Goal: Check status: Check status

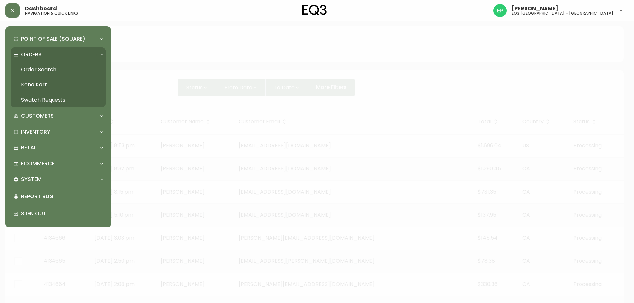
click at [27, 69] on link "Order Search" at bounding box center [58, 69] width 95 height 15
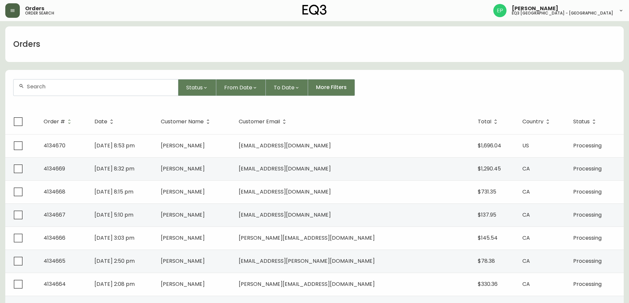
click at [16, 5] on button "button" at bounding box center [12, 10] width 15 height 15
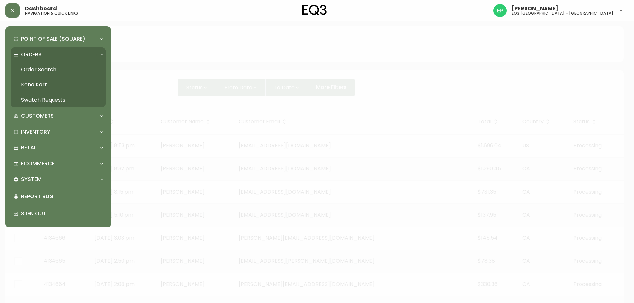
click at [37, 64] on link "Order Search" at bounding box center [58, 69] width 95 height 15
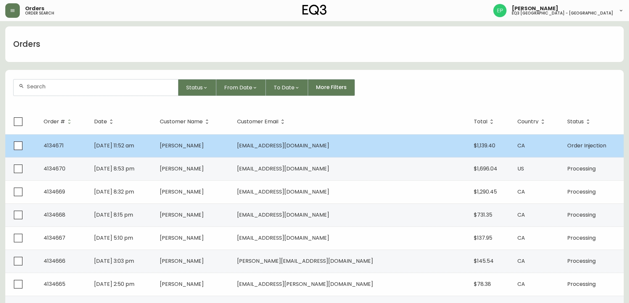
click at [232, 140] on td "[PERSON_NAME]" at bounding box center [193, 145] width 77 height 23
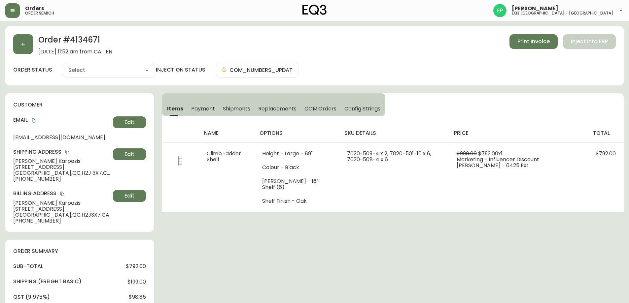
type input "Processing"
select select "PROCESSING"
click at [28, 36] on button "button" at bounding box center [23, 44] width 20 height 20
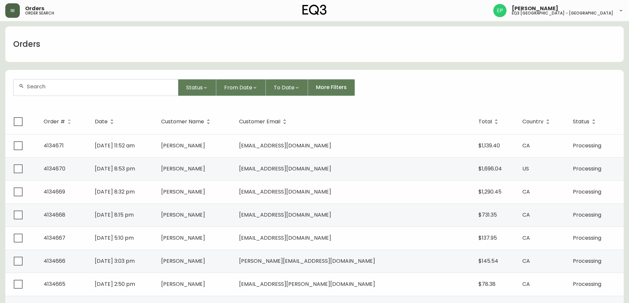
click at [12, 12] on icon "button" at bounding box center [13, 10] width 4 height 3
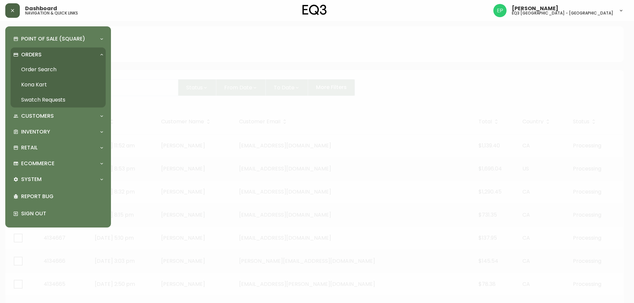
click at [46, 71] on link "Order Search" at bounding box center [58, 69] width 95 height 15
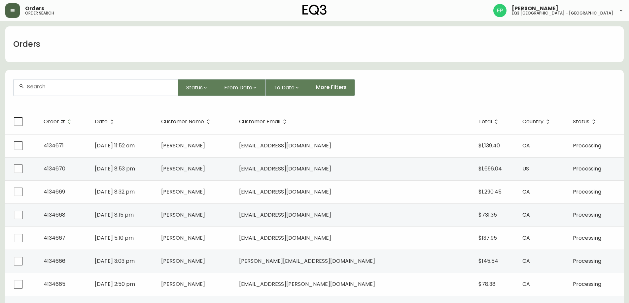
click at [8, 8] on button "button" at bounding box center [12, 10] width 15 height 15
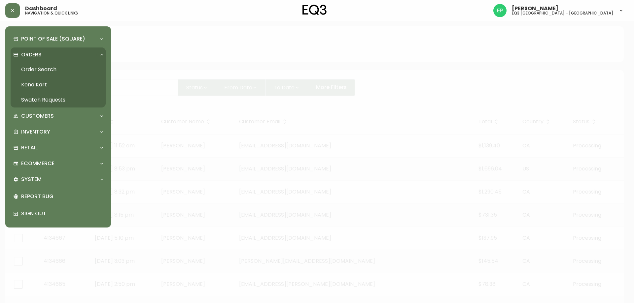
click at [31, 65] on link "Order Search" at bounding box center [58, 69] width 95 height 15
